Goal: Check status

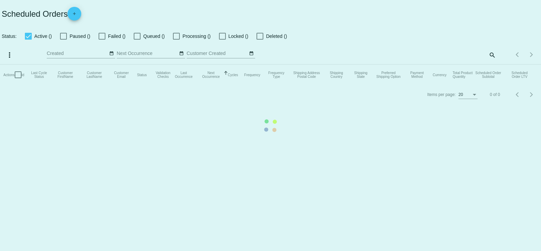
checkbox input "true"
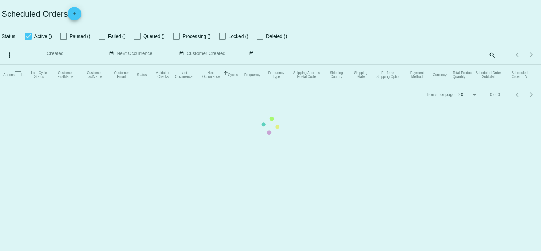
checkbox input "true"
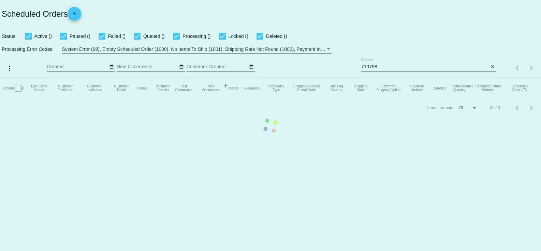
click at [379, 78] on mat-table "Actions Id Last Cycle Status Customer FirstName Customer LastName Customer Emai…" at bounding box center [270, 88] width 541 height 20
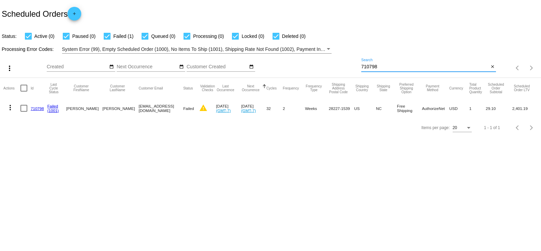
drag, startPoint x: 381, startPoint y: 67, endPoint x: 303, endPoint y: 65, distance: 77.7
click at [295, 65] on div "more_vert Sep Jan Feb Mar [DATE]" at bounding box center [270, 66] width 541 height 24
paste input "593082"
type input "593082"
click at [41, 107] on link "593082" at bounding box center [37, 108] width 13 height 4
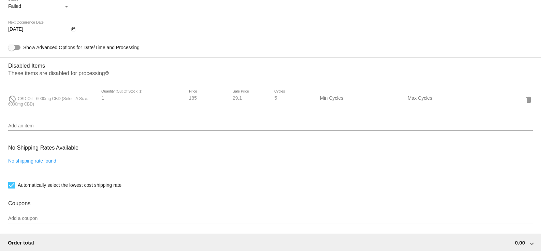
scroll to position [454, 0]
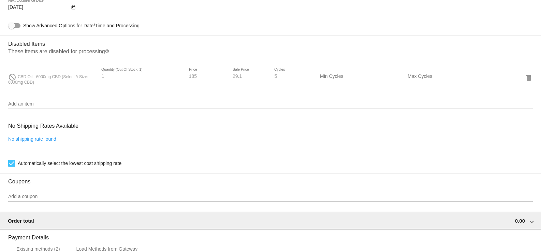
drag, startPoint x: 17, startPoint y: 80, endPoint x: 60, endPoint y: 86, distance: 42.6
click at [60, 85] on div "do_not_disturb CBD Oil - 6000mg CBD (Select A Size: 6000mg CBD)" at bounding box center [51, 77] width 87 height 15
copy span "CBD Oil - 6000mg CBD (Select A Size: 6000mg CBD)"
